Goal: Navigation & Orientation: Find specific page/section

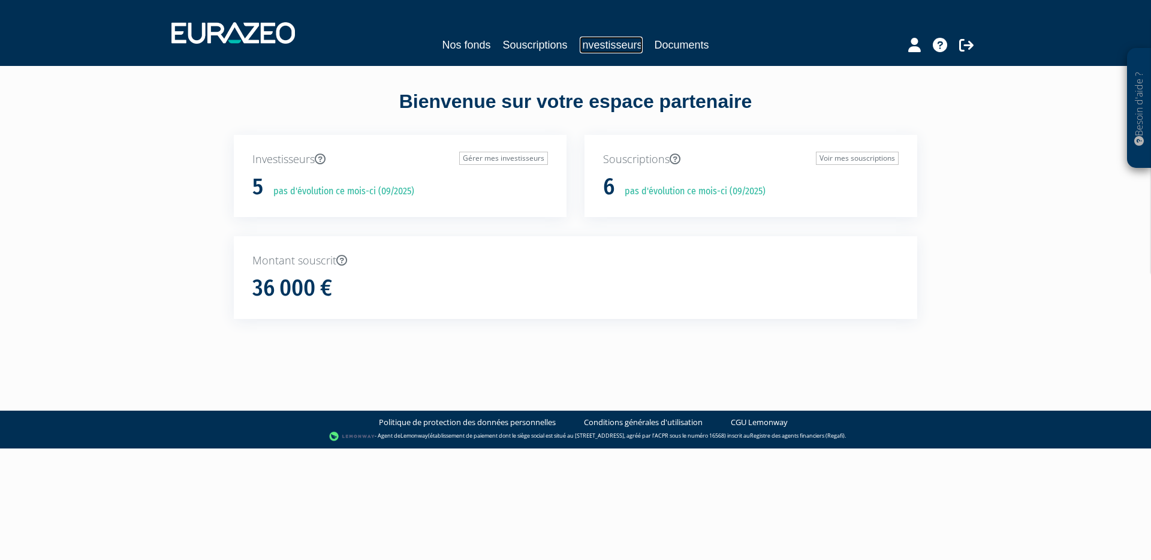
click at [605, 47] on link "Investisseurs" at bounding box center [611, 45] width 63 height 17
click at [609, 46] on link "Investisseurs" at bounding box center [611, 45] width 63 height 17
